Goal: Information Seeking & Learning: Understand process/instructions

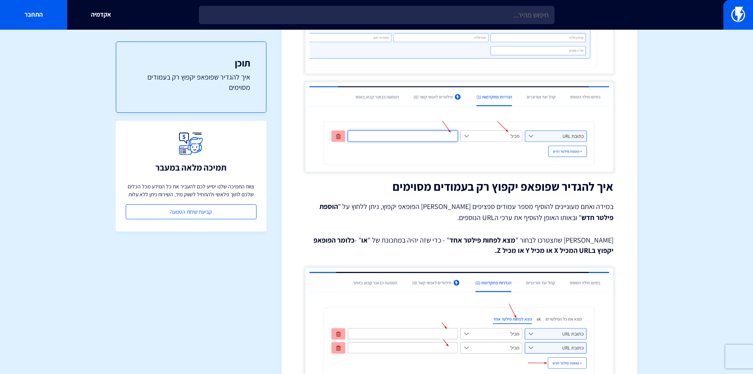
scroll to position [514, 0]
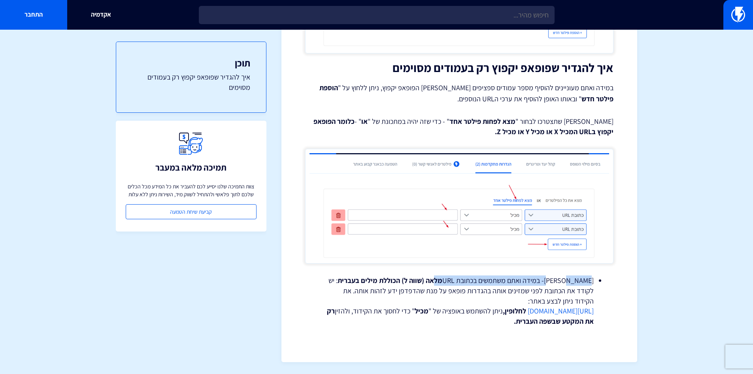
drag, startPoint x: 576, startPoint y: 280, endPoint x: 464, endPoint y: 282, distance: 111.5
click at [464, 282] on li "[PERSON_NAME]- במידה ואתם משתמשים בכתובת URL מלאה (שווה ל) הכוללת מילים בעברית …" at bounding box center [459, 300] width 269 height 51
click at [435, 282] on strong "מלאה (שווה ל) הכוללת מילים" at bounding box center [401, 280] width 81 height 9
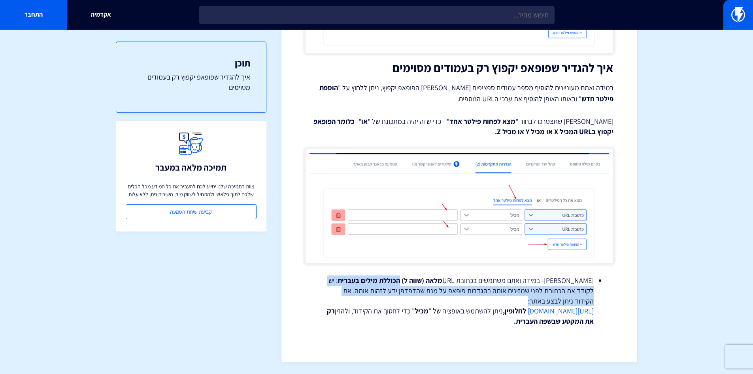
drag, startPoint x: 428, startPoint y: 281, endPoint x: 334, endPoint y: 300, distance: 95.7
click at [334, 300] on li "[PERSON_NAME]- במידה ואתם משתמשים בכתובת URL מלאה (שווה ל) הכוללת מילים בעברית …" at bounding box center [459, 300] width 269 height 51
click at [495, 295] on li "[PERSON_NAME]- במידה ואתם משתמשים בכתובת URL מלאה (שווה ל) הכוללת מילים בעברית …" at bounding box center [459, 300] width 269 height 51
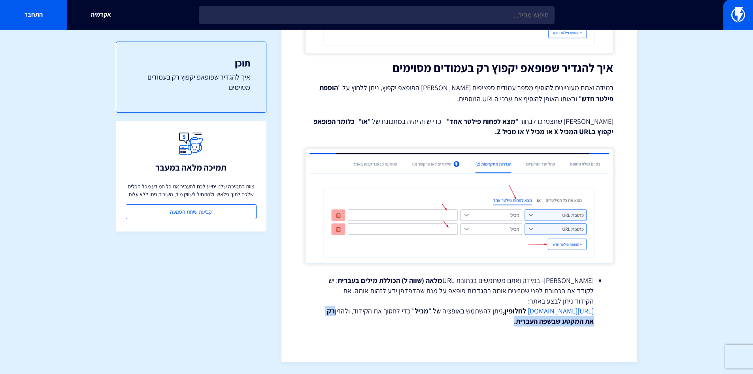
drag, startPoint x: 440, startPoint y: 322, endPoint x: 667, endPoint y: 363, distance: 230.6
click at [527, 323] on strong "רק את המקטע שבשפה העברית." at bounding box center [460, 315] width 267 height 19
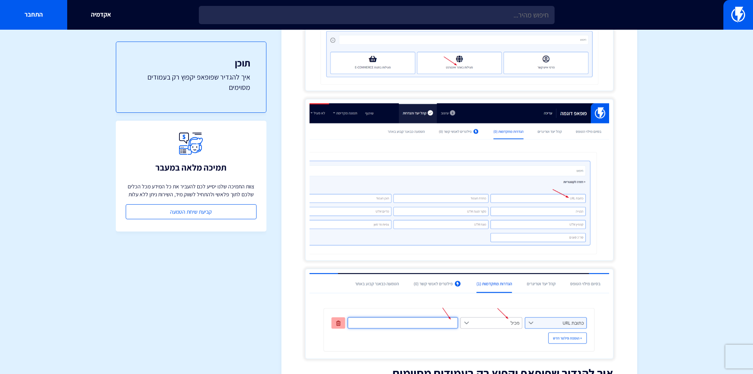
scroll to position [237, 0]
